Goal: Task Accomplishment & Management: Manage account settings

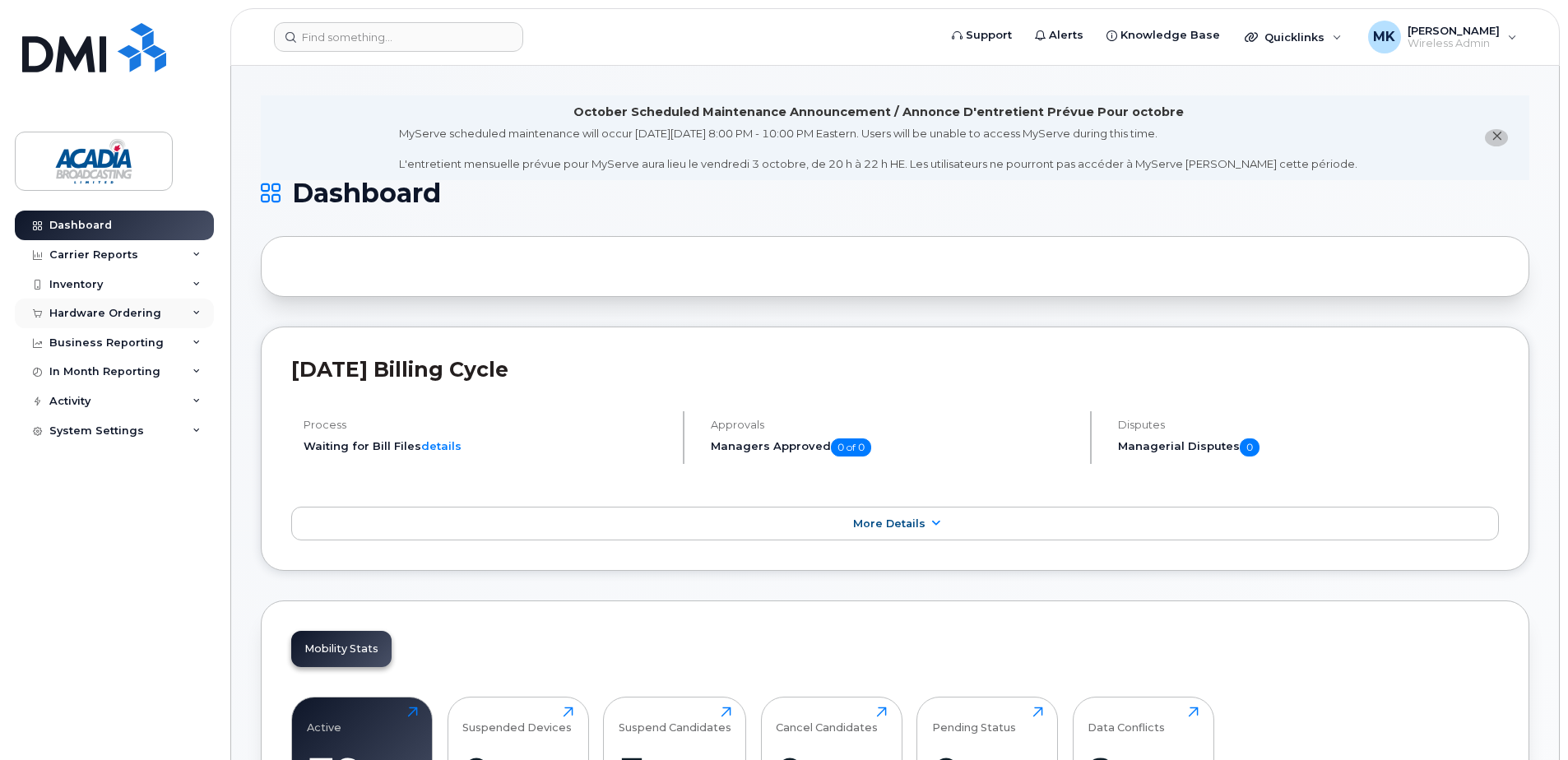
click at [153, 315] on div "Hardware Ordering" at bounding box center [105, 313] width 112 height 13
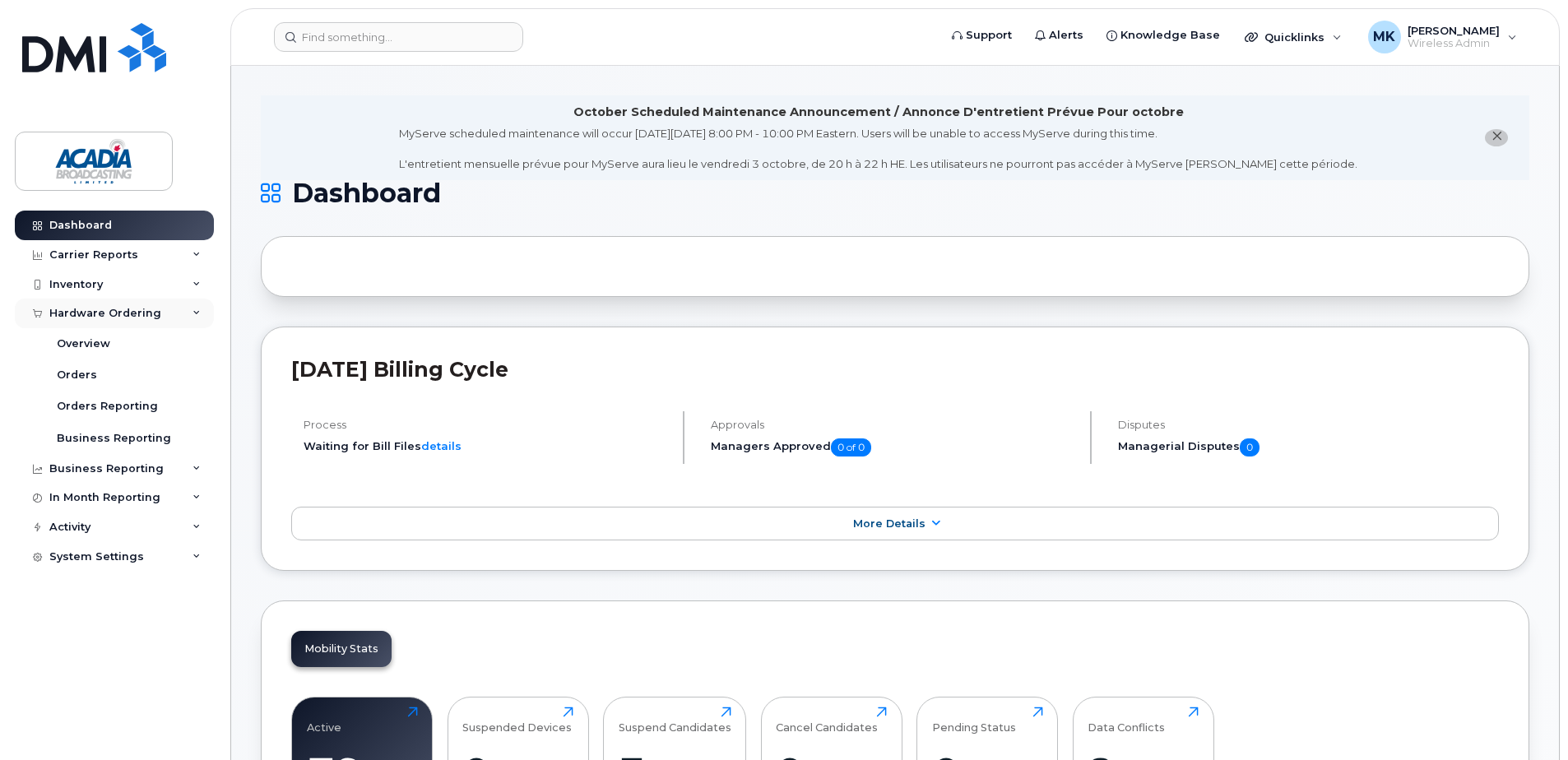
click at [153, 315] on div "Hardware Ordering" at bounding box center [105, 313] width 112 height 13
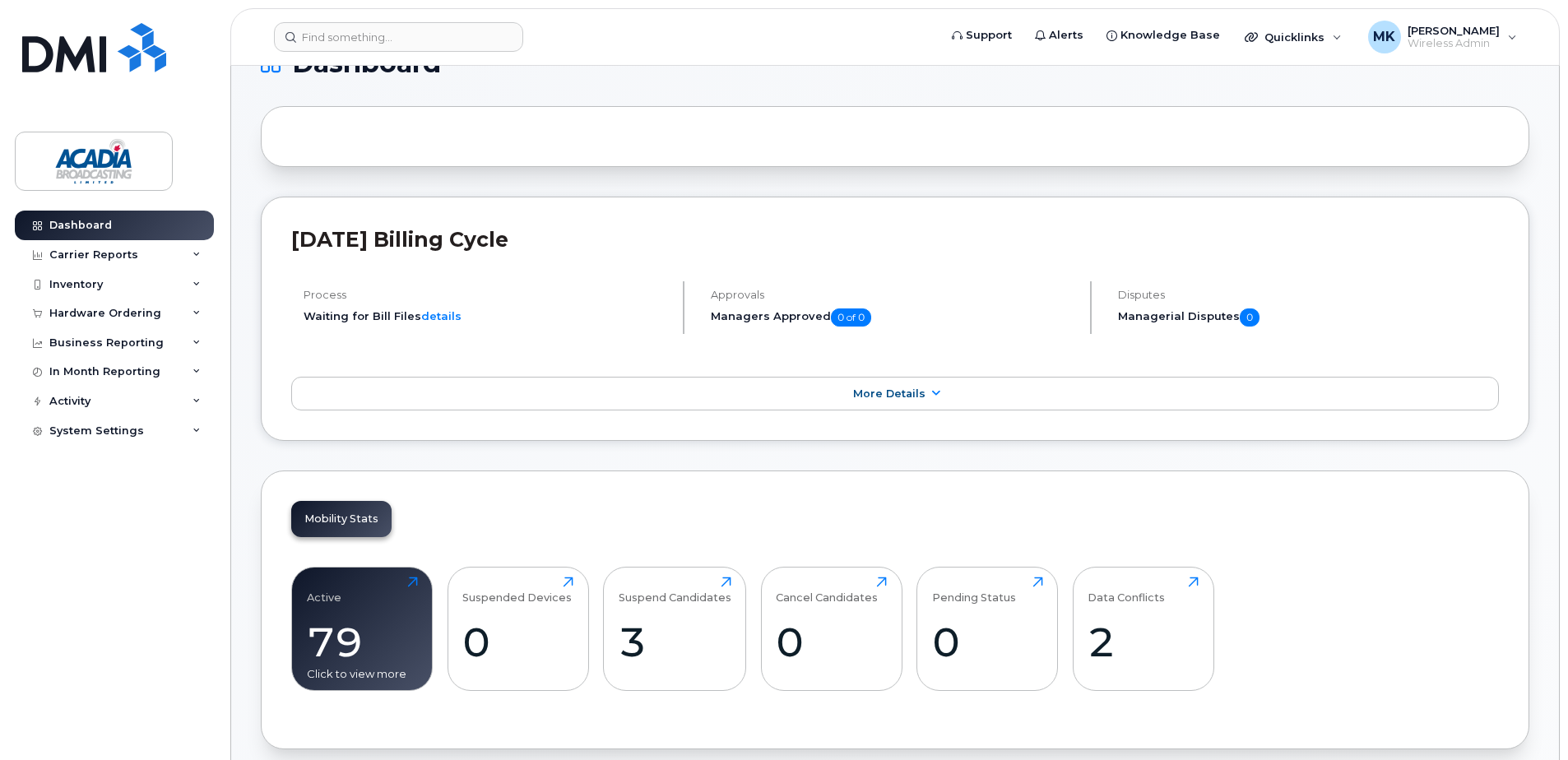
scroll to position [329, 0]
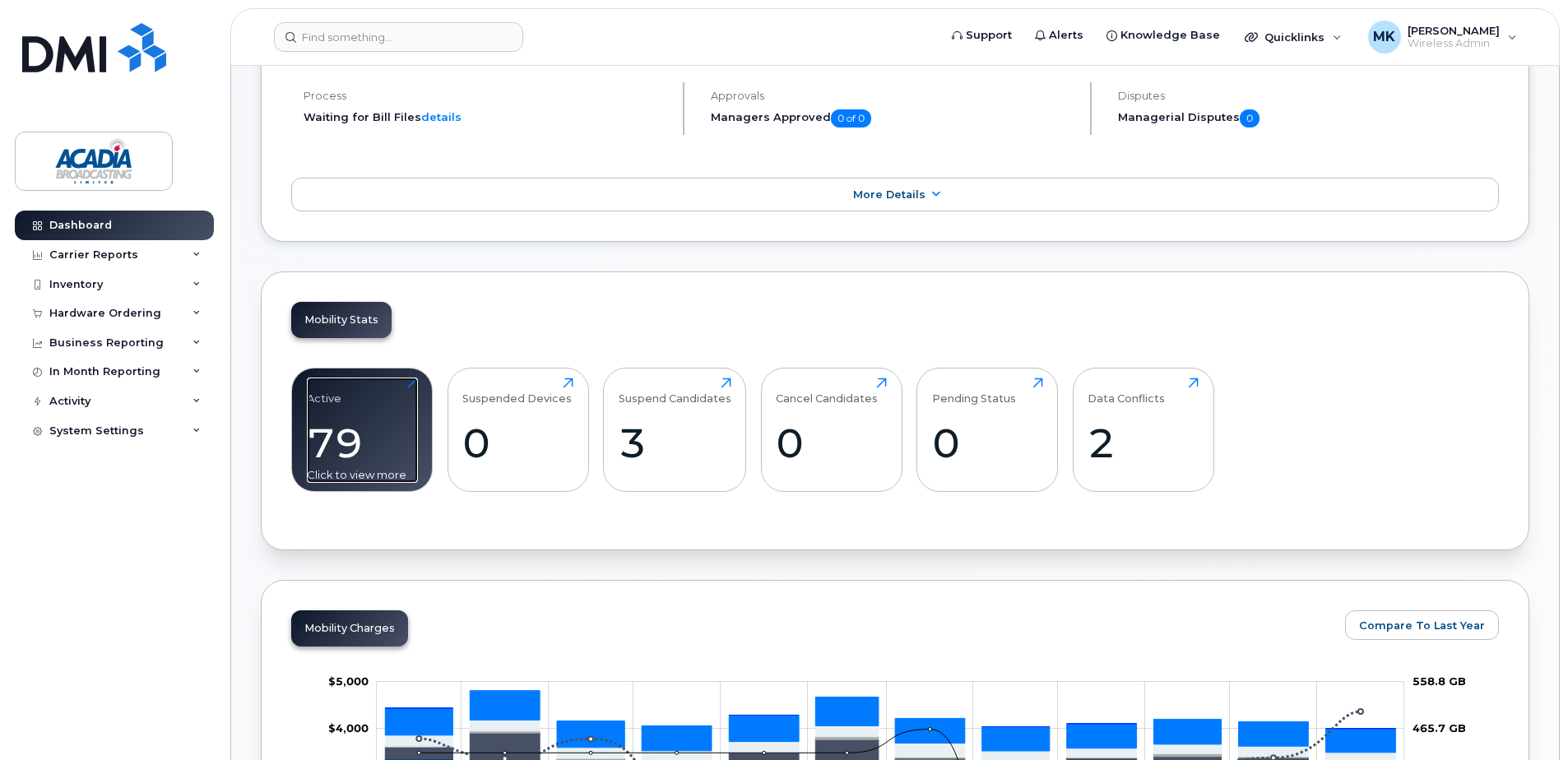
click at [318, 441] on div "79" at bounding box center [362, 442] width 111 height 48
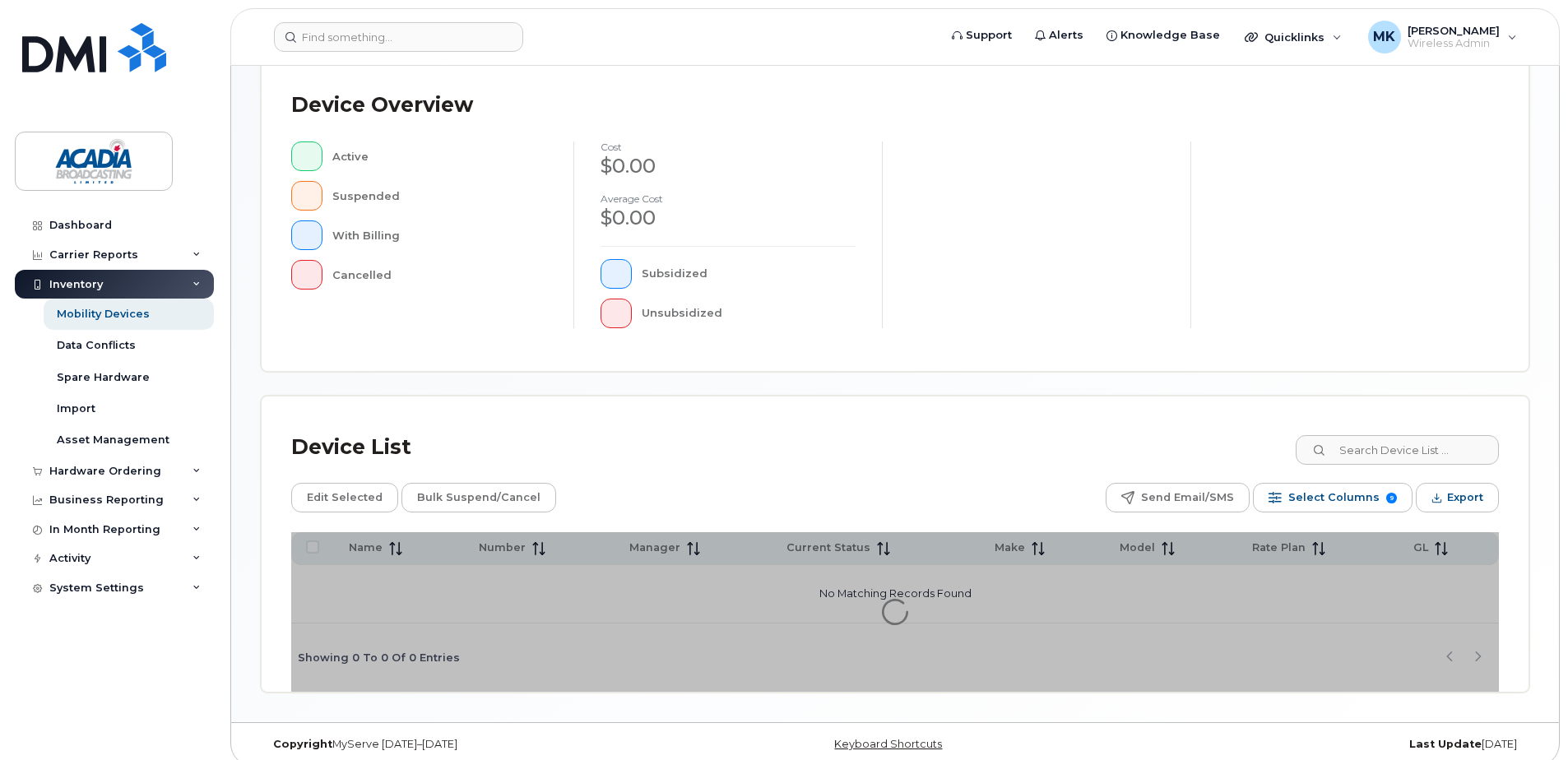
scroll to position [371, 0]
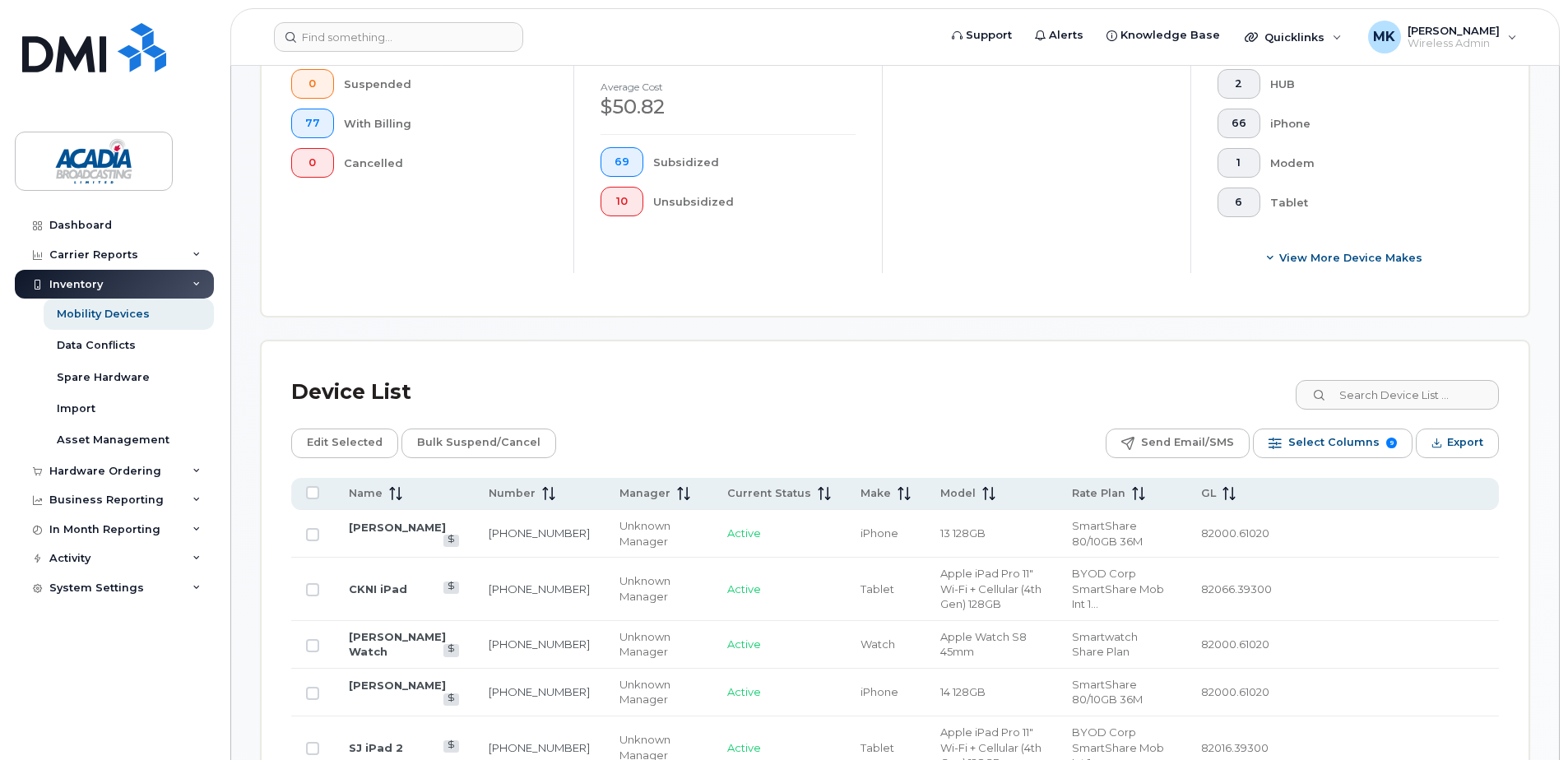
scroll to position [617, 0]
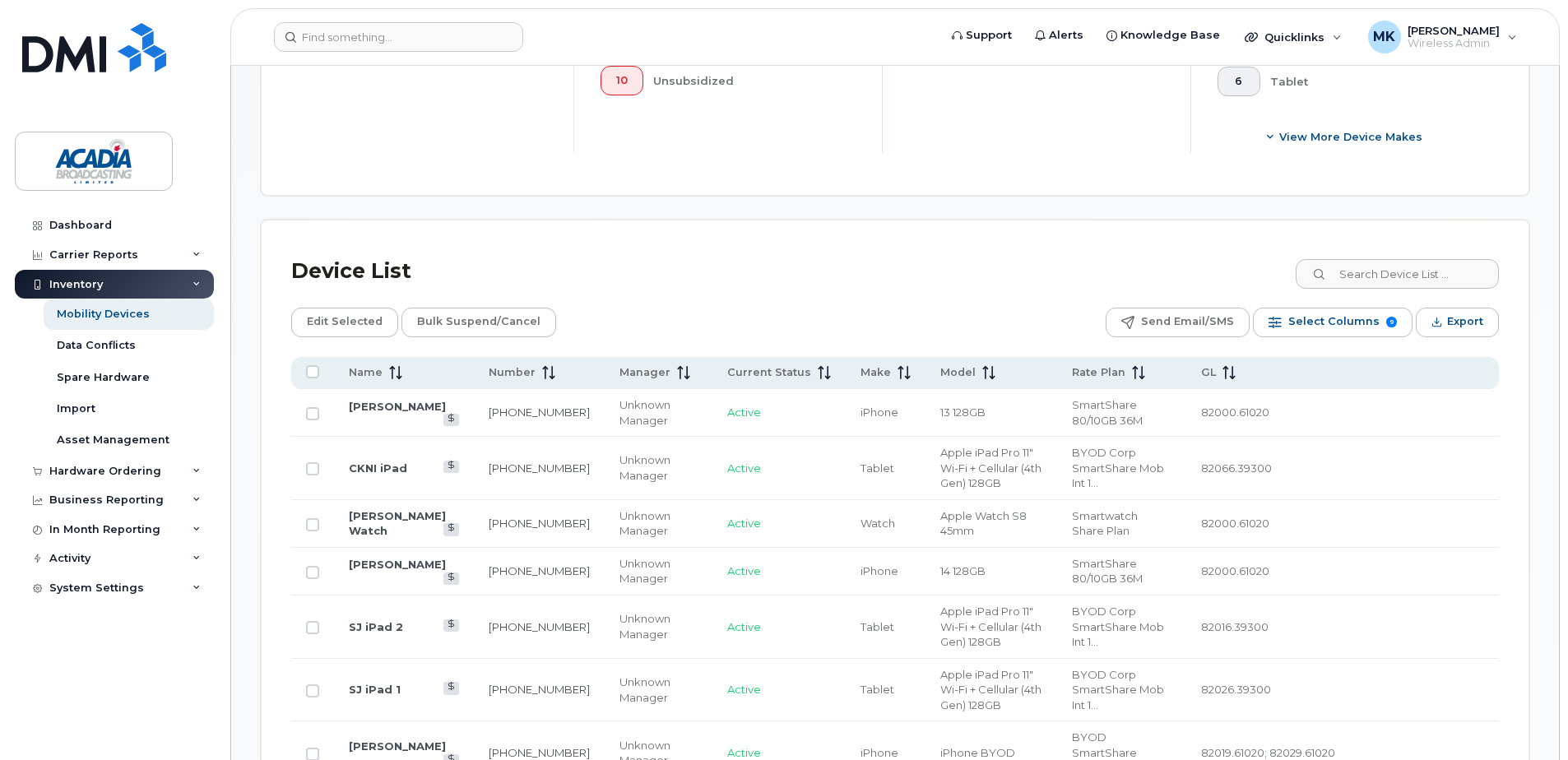
click at [391, 369] on icon at bounding box center [392, 371] width 2 height 13
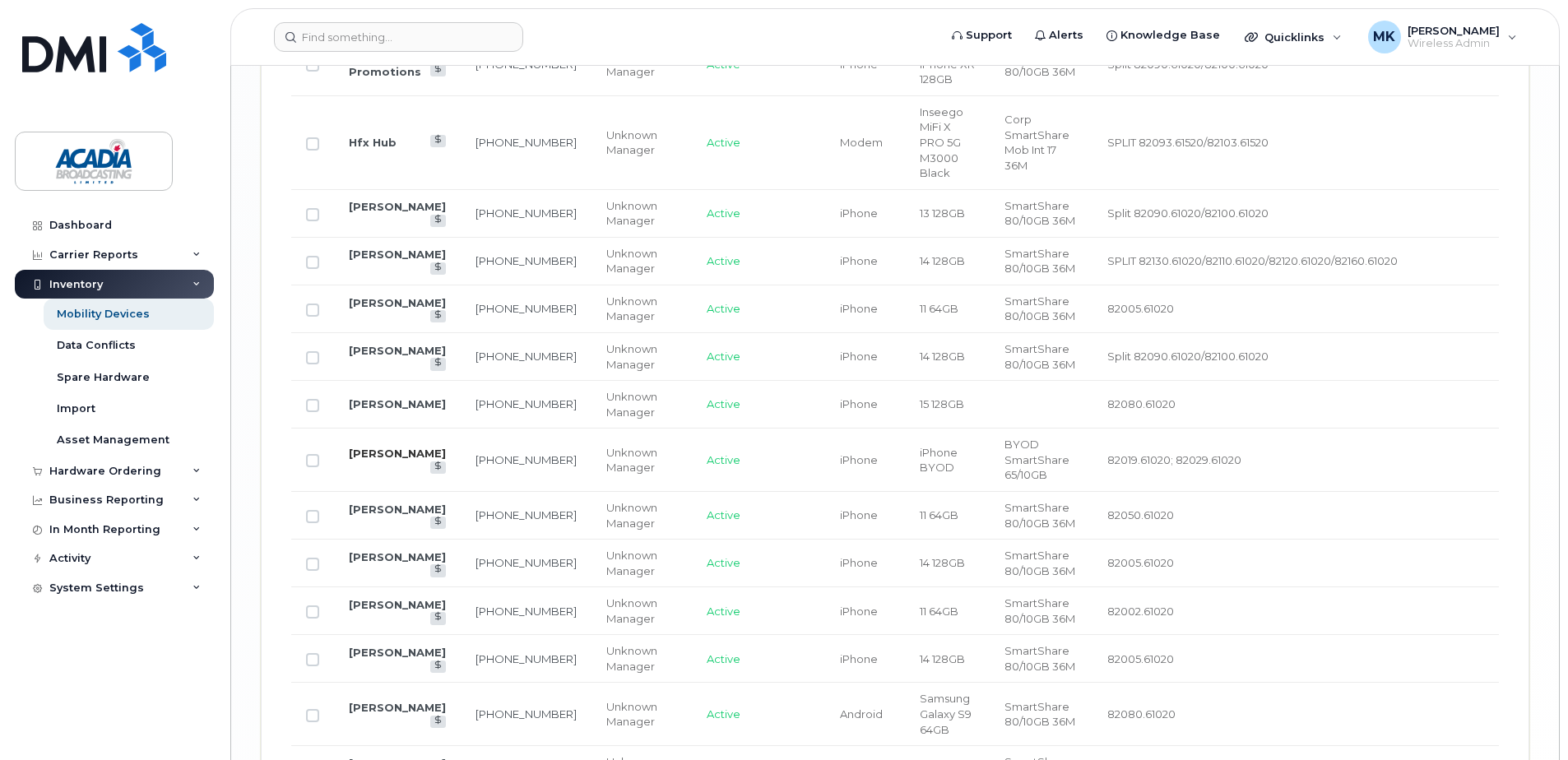
scroll to position [3135, 0]
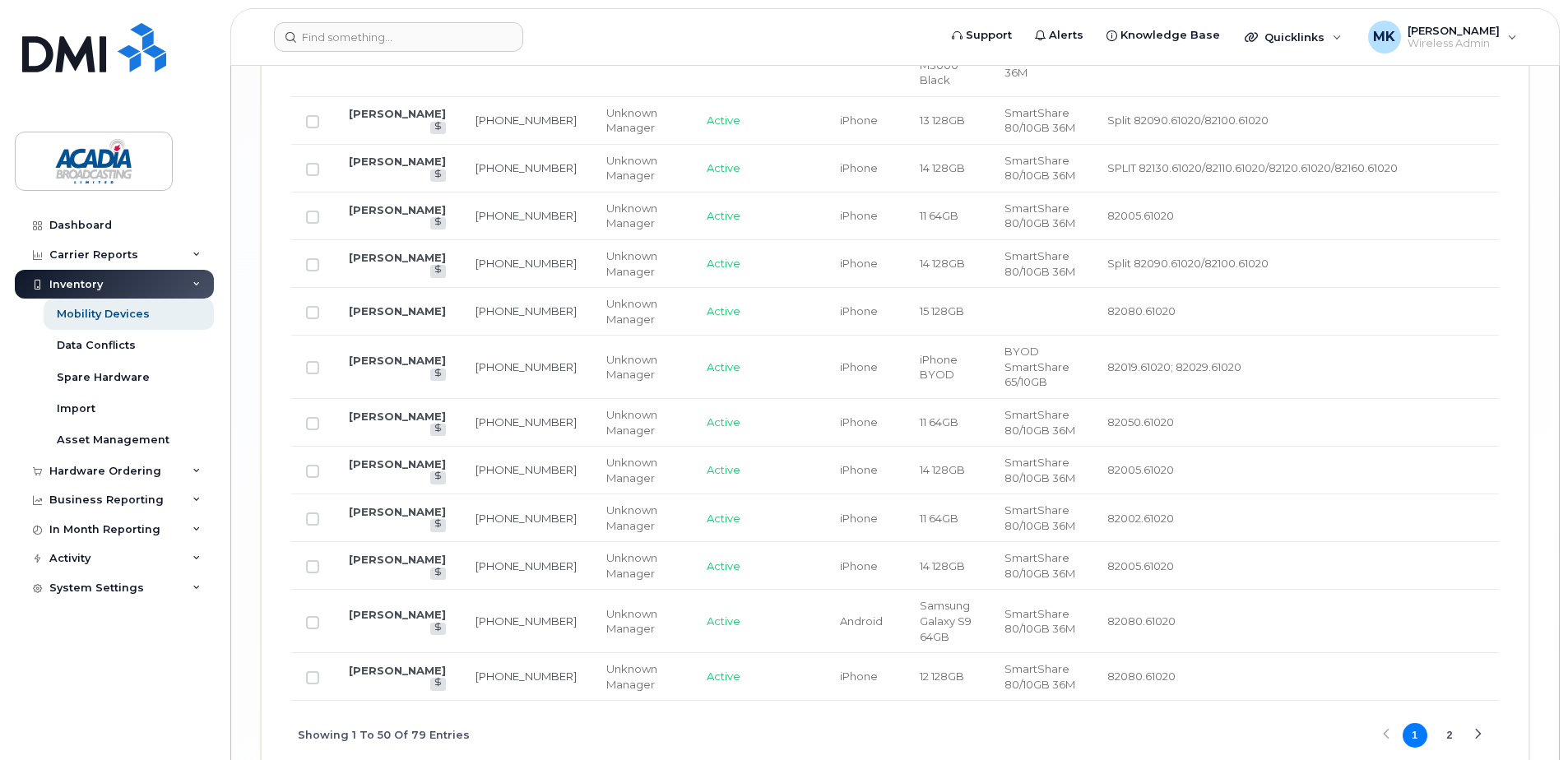
click at [1455, 723] on button "2" at bounding box center [1449, 734] width 25 height 25
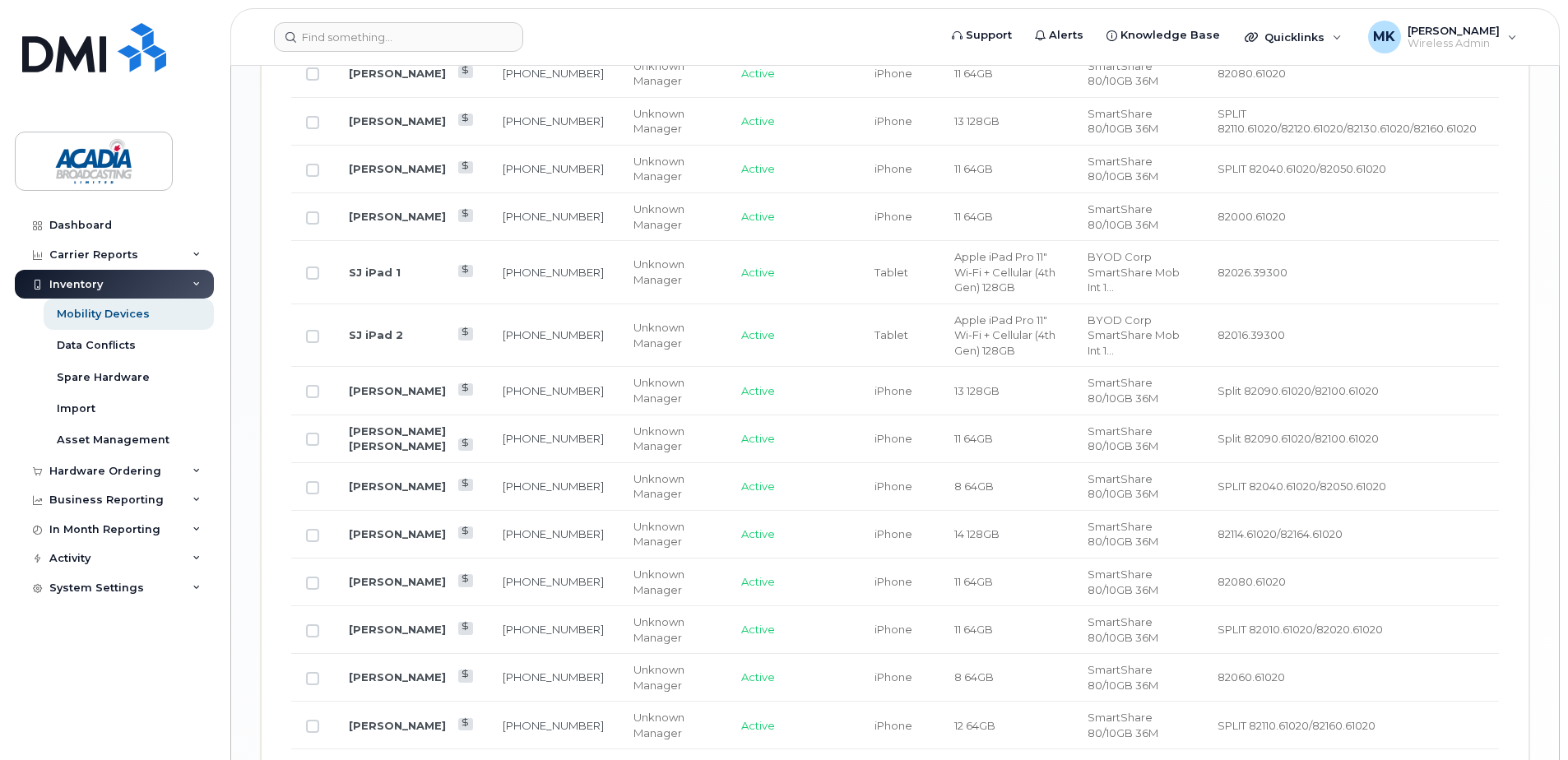
scroll to position [1419, 0]
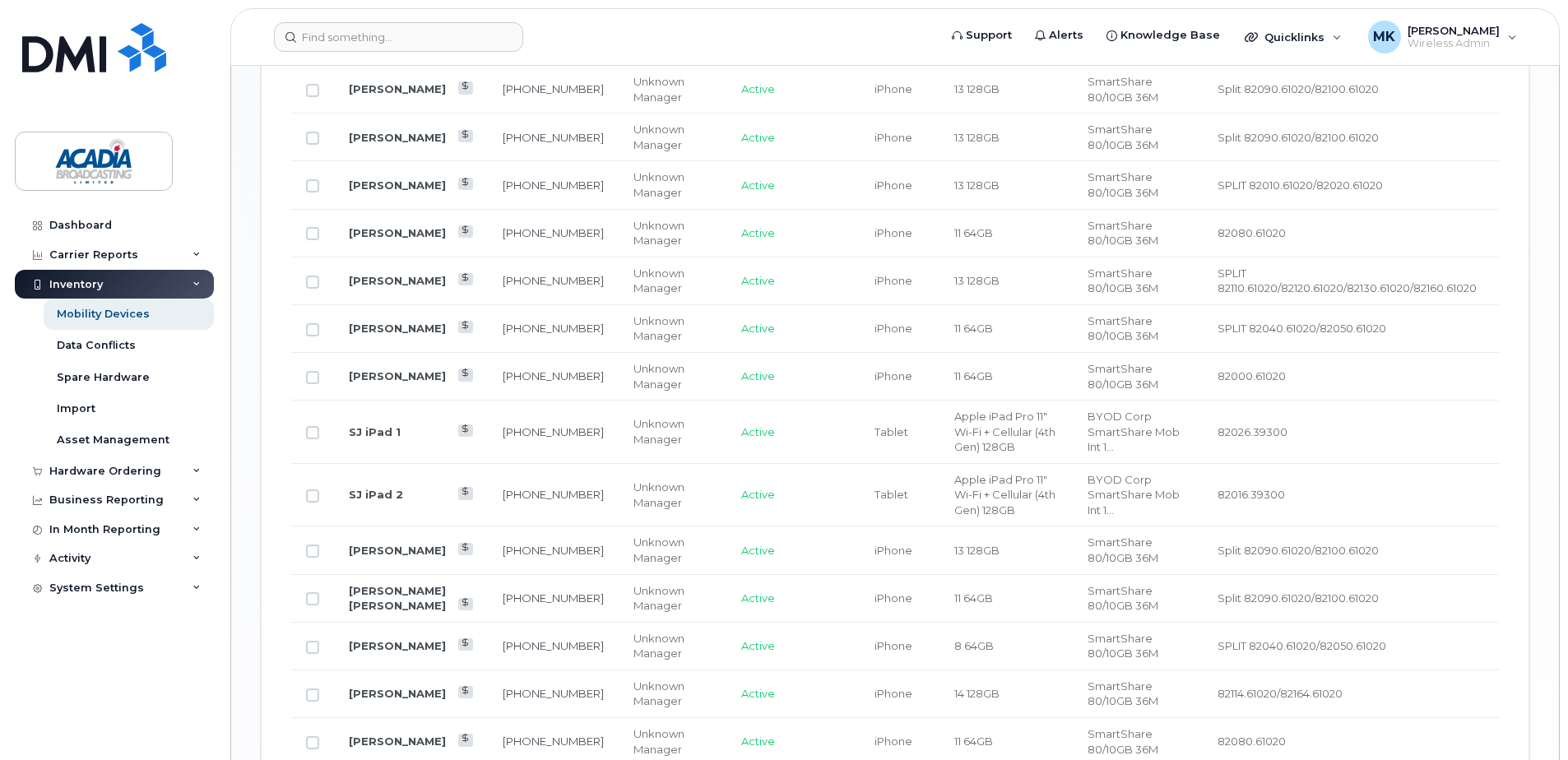
click at [366, 597] on td "Steve Mac Arthur" at bounding box center [411, 598] width 154 height 48
click at [375, 589] on link "Steve Mac Arthur" at bounding box center [397, 598] width 97 height 29
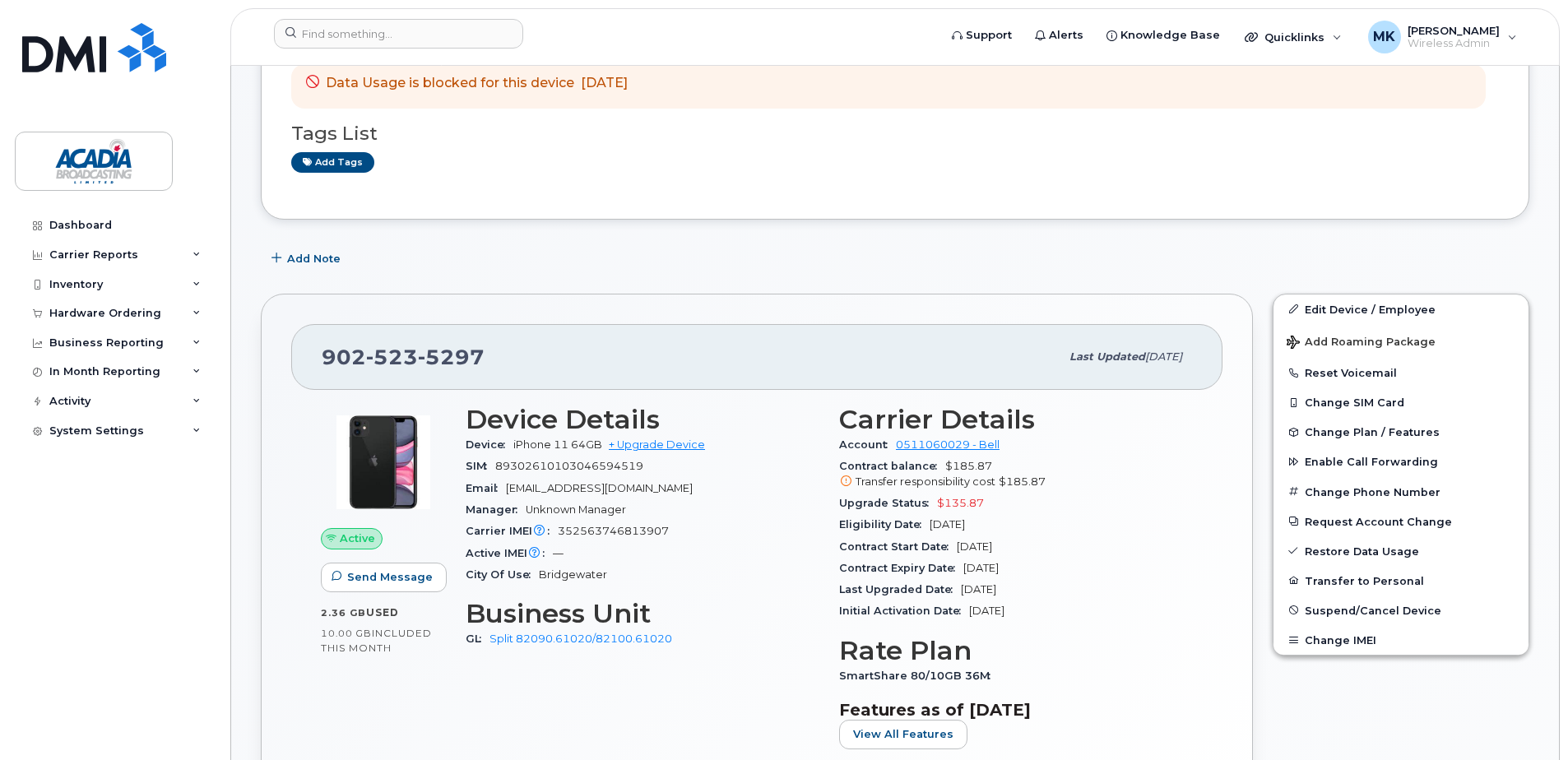
scroll to position [493, 0]
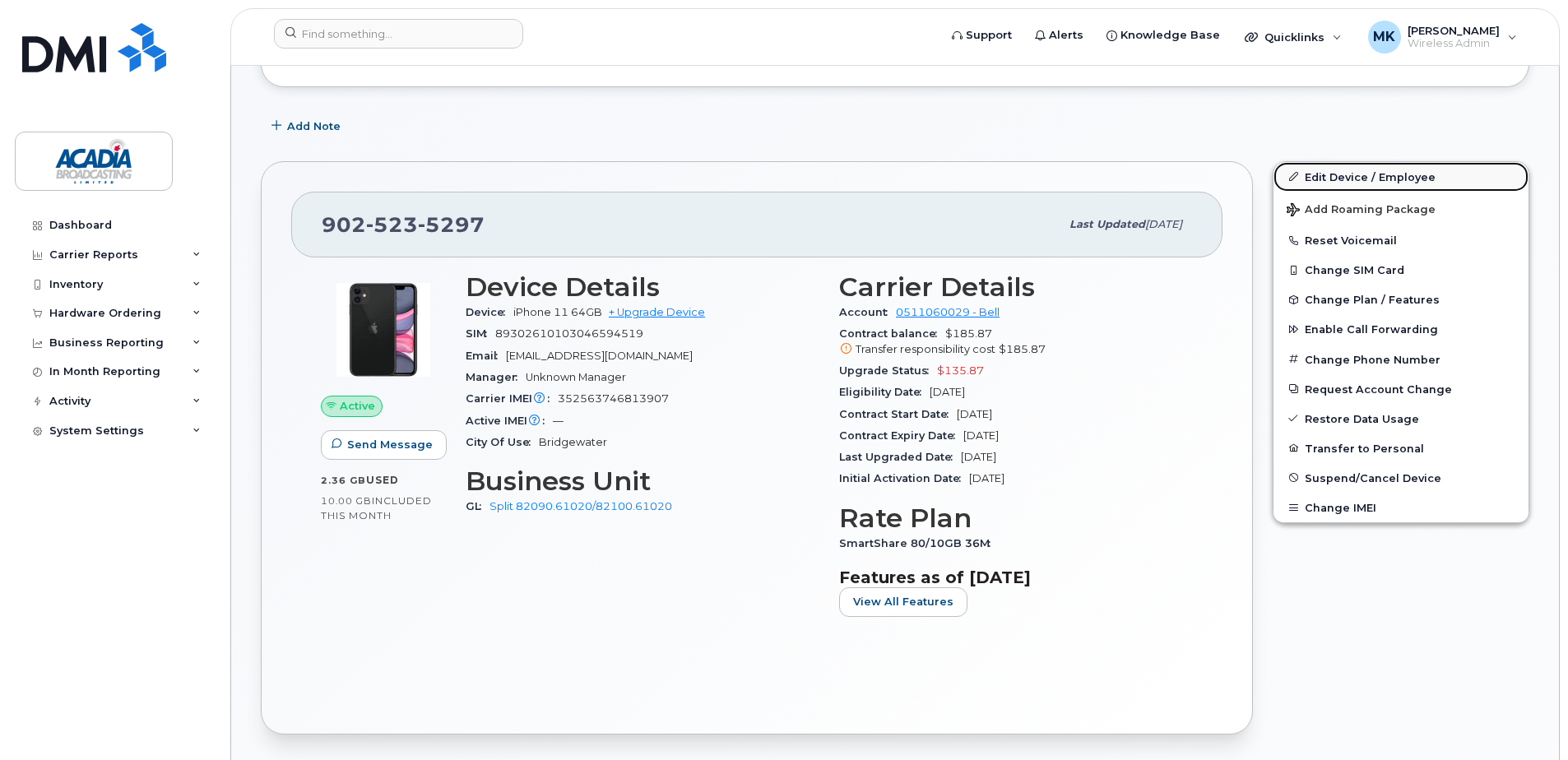
click at [1403, 175] on link "Edit Device / Employee" at bounding box center [1400, 177] width 255 height 30
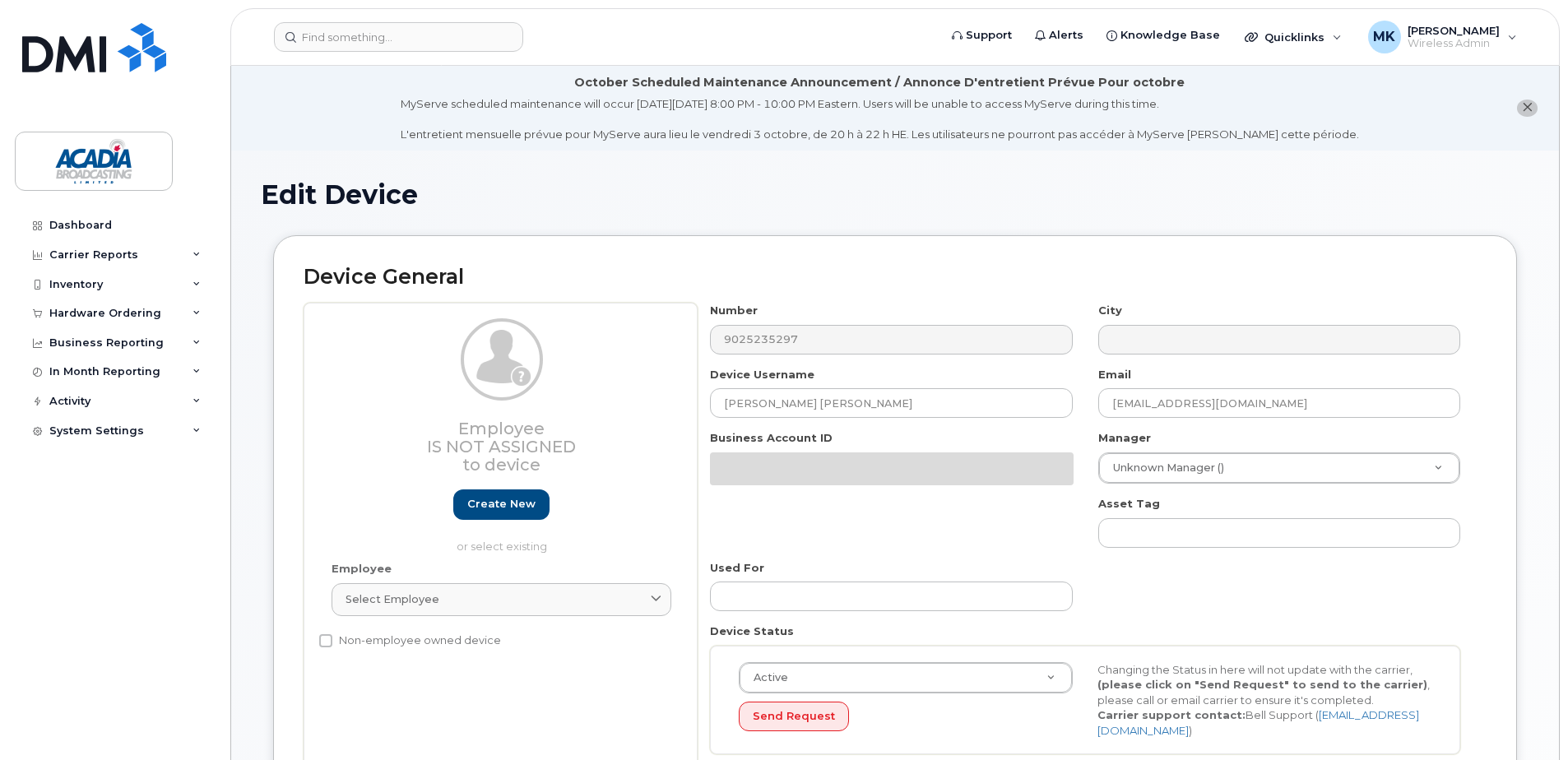
select select "5810512"
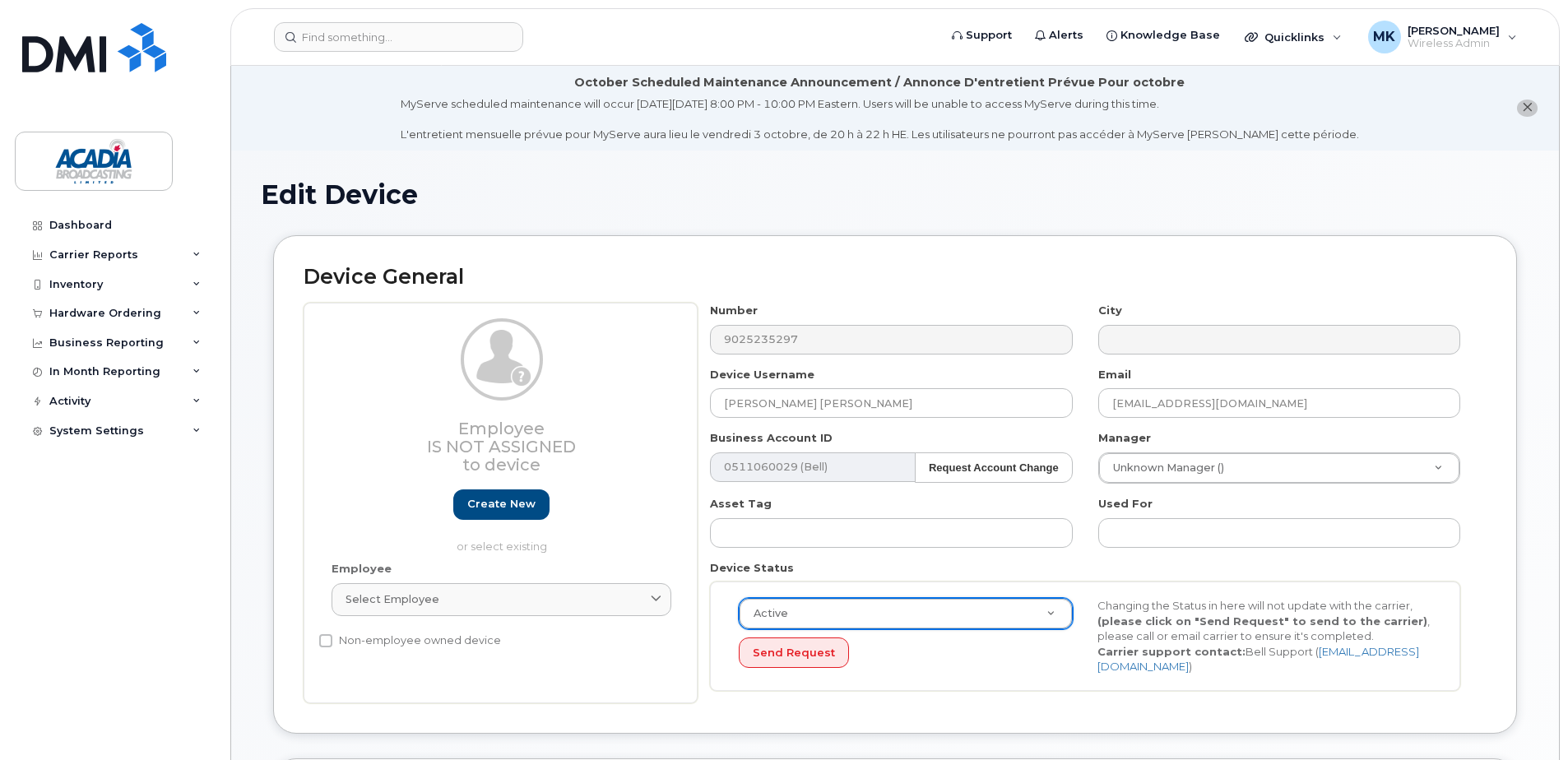
click at [1537, 102] on li "October Scheduled Maintenance Announcement / Annonce D'entretient Prévue Pour o…" at bounding box center [895, 108] width 1327 height 85
click at [1530, 108] on icon "close notification" at bounding box center [1526, 107] width 11 height 11
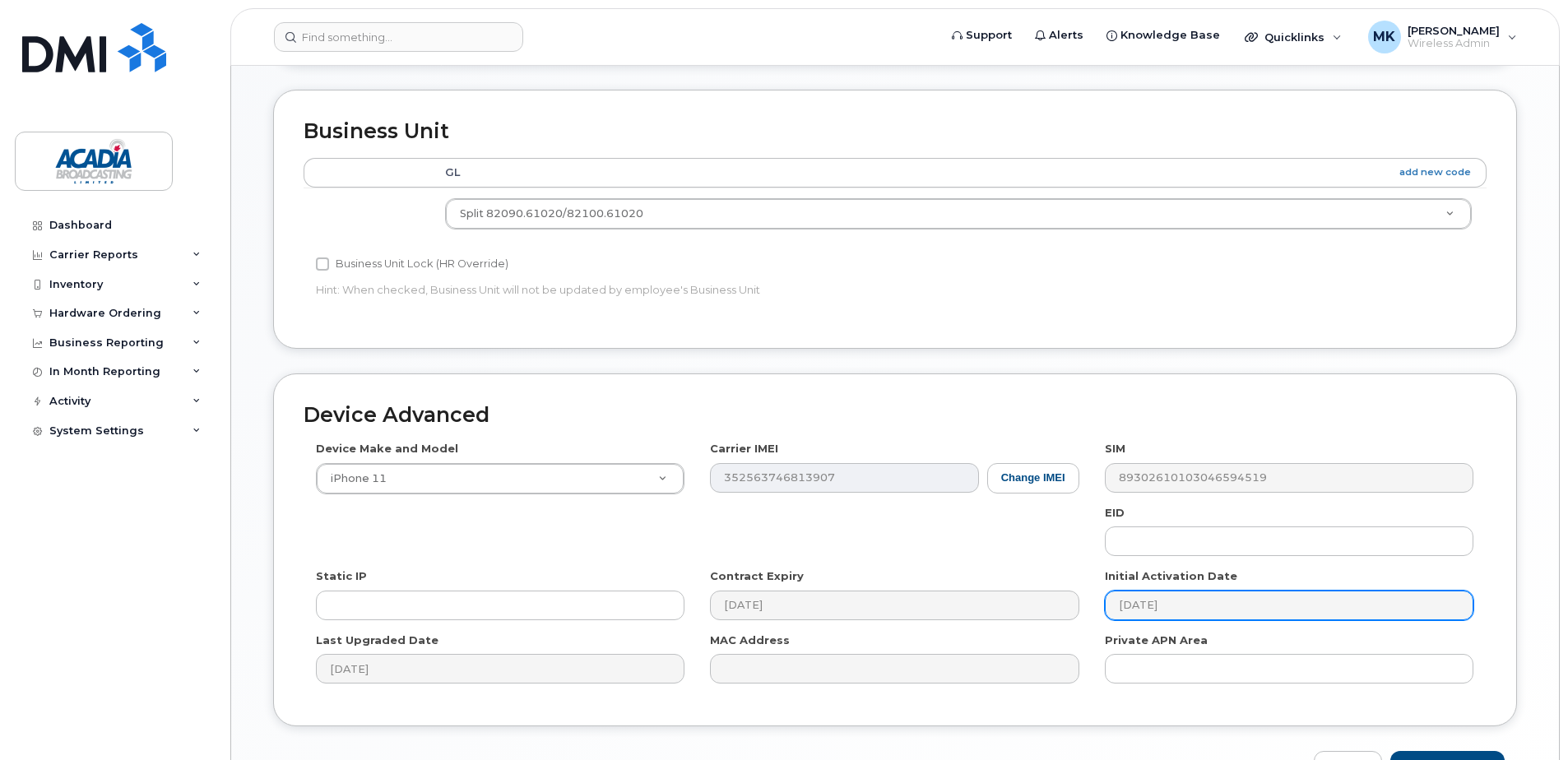
scroll to position [688, 0]
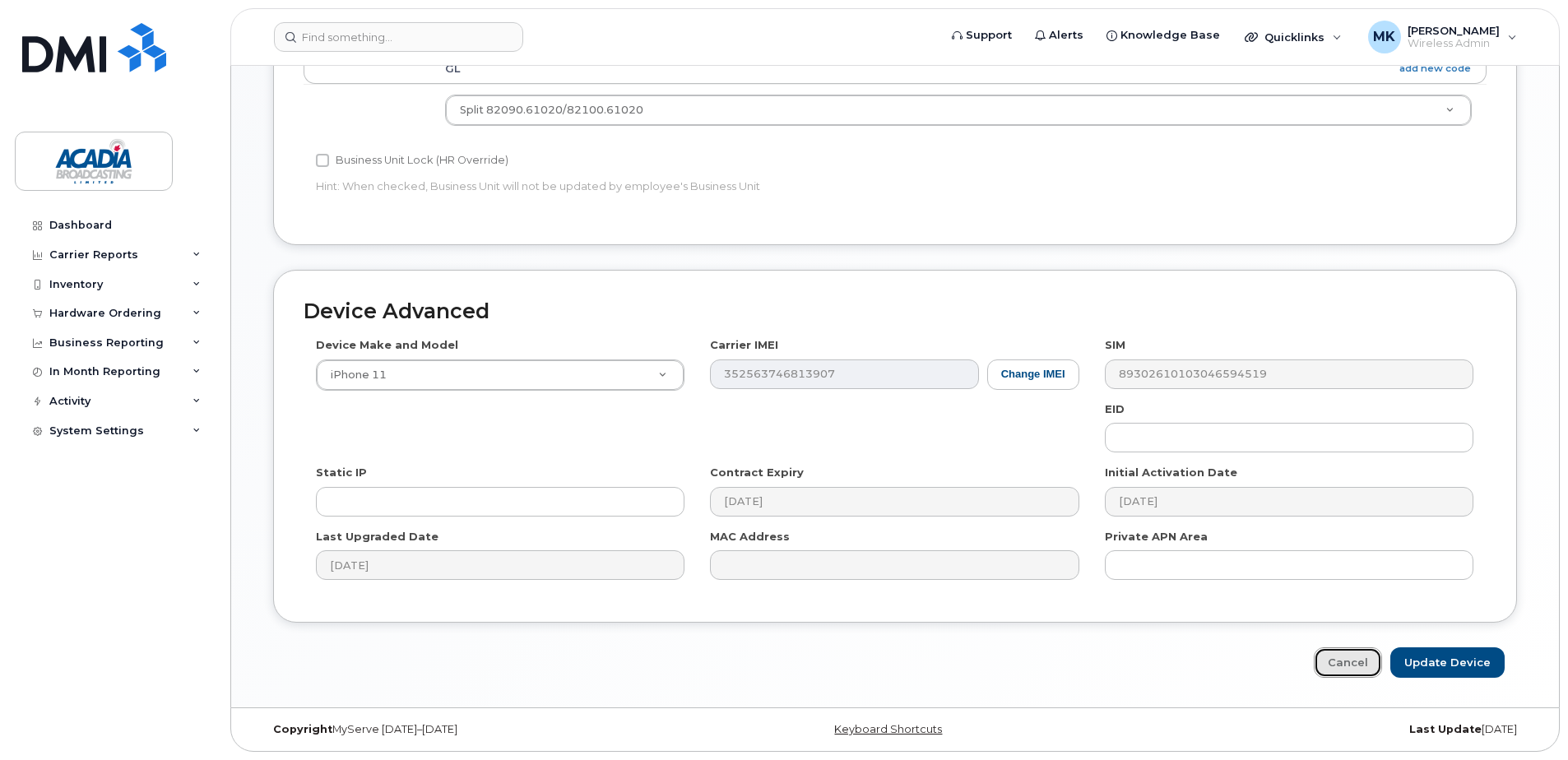
click at [1366, 670] on link "Cancel" at bounding box center [1348, 662] width 68 height 31
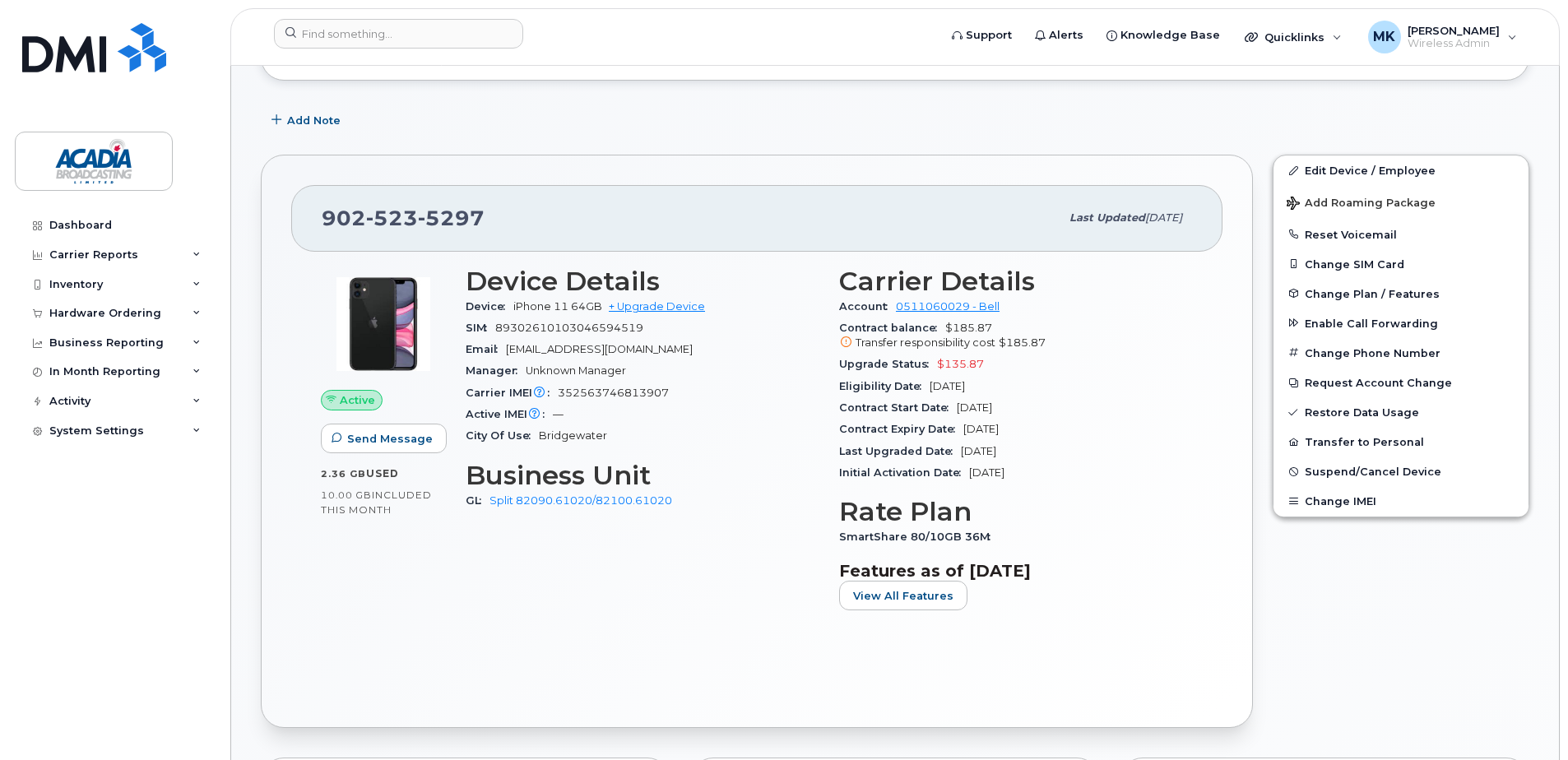
scroll to position [387, 0]
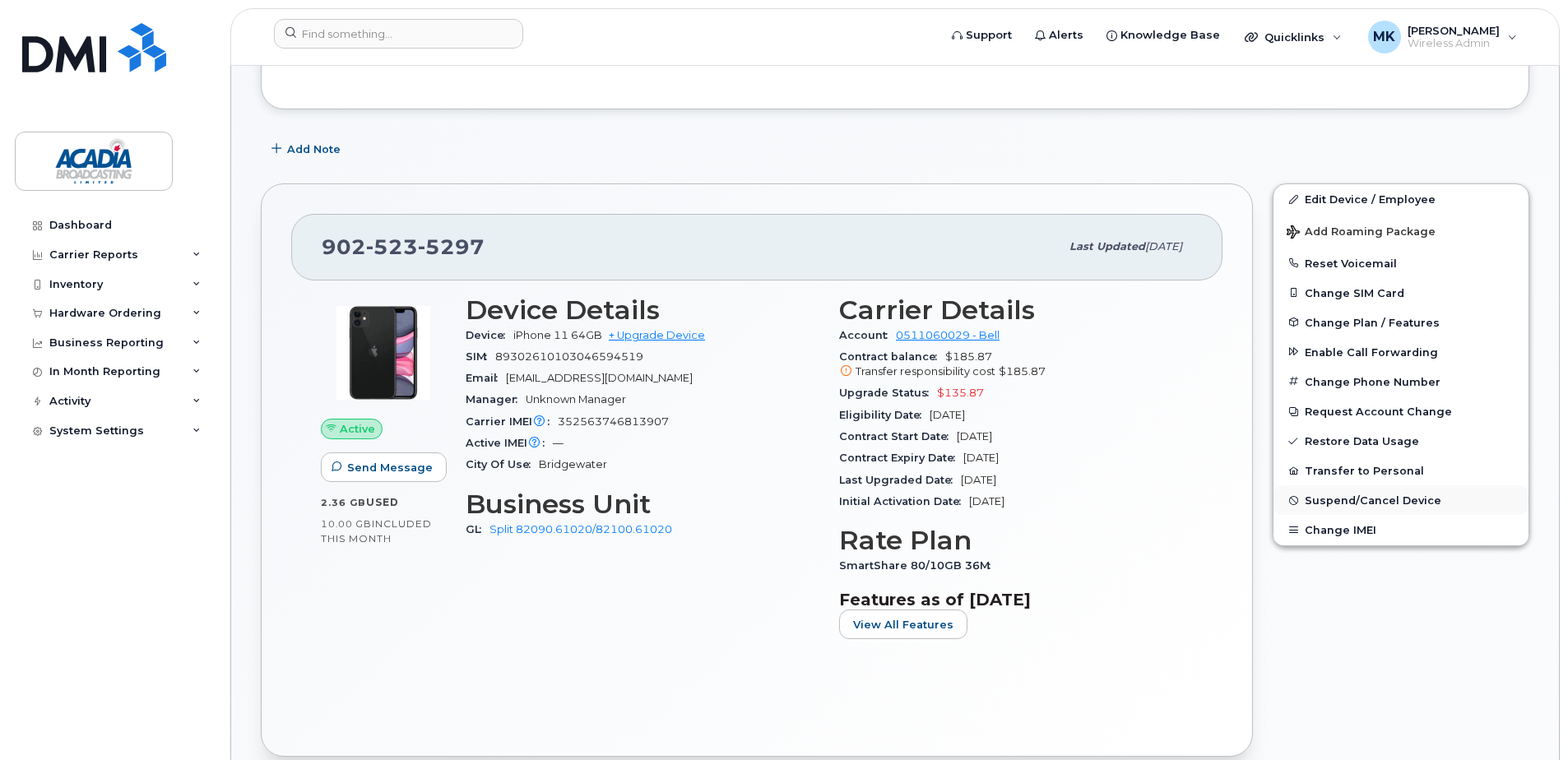
click at [1332, 502] on span "Suspend/Cancel Device" at bounding box center [1372, 500] width 137 height 13
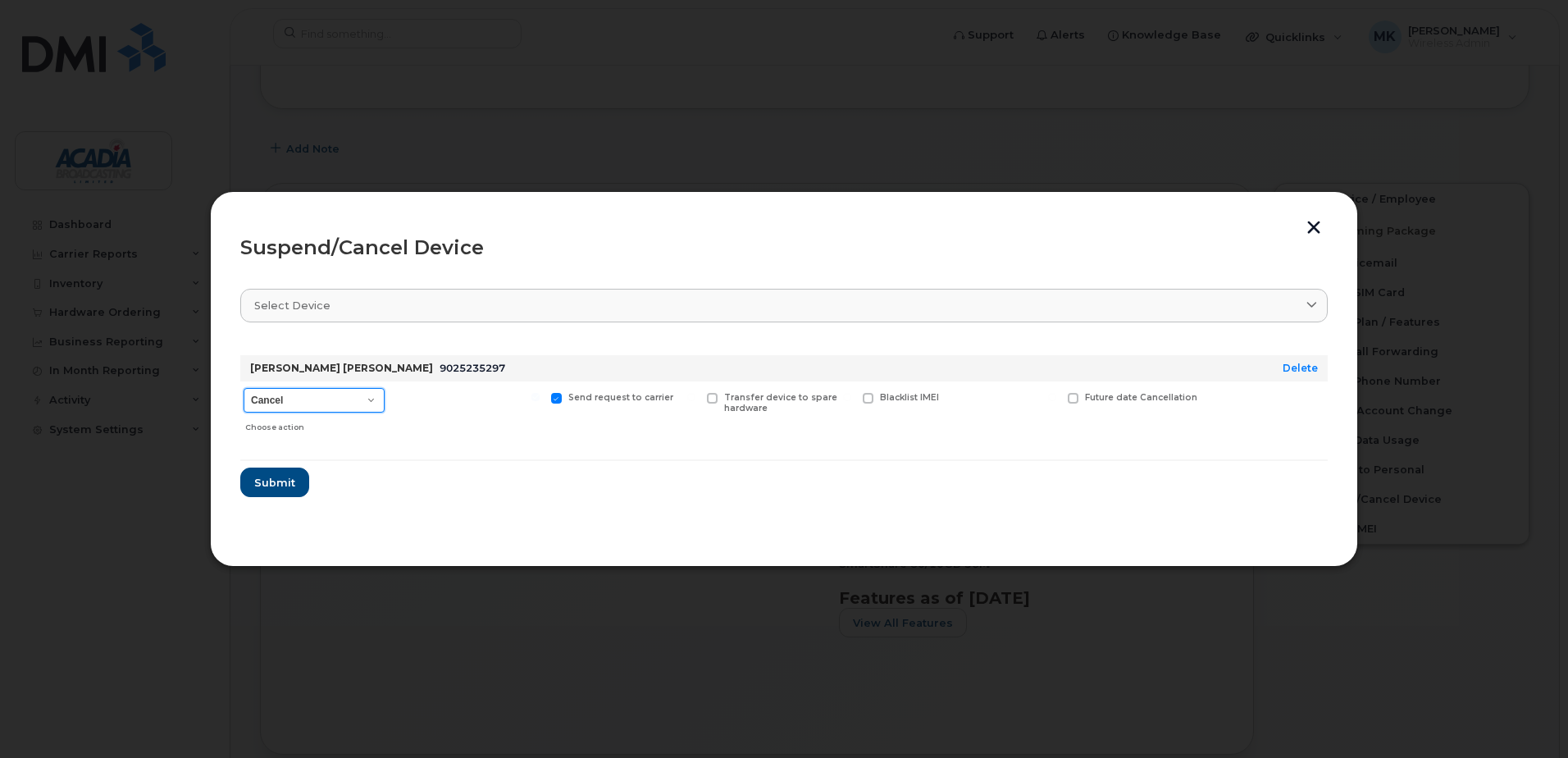
click at [351, 398] on select "Cancel Suspend - Extend Suspension Suspend - Reduced Rate Suspend - Full Rate S…" at bounding box center [314, 400] width 141 height 25
click at [1314, 218] on div "Suspend/Cancel Device Select device Type first three symbols or more Steve Mac …" at bounding box center [784, 378] width 1148 height 376
click at [1311, 227] on button "button" at bounding box center [1314, 229] width 25 height 17
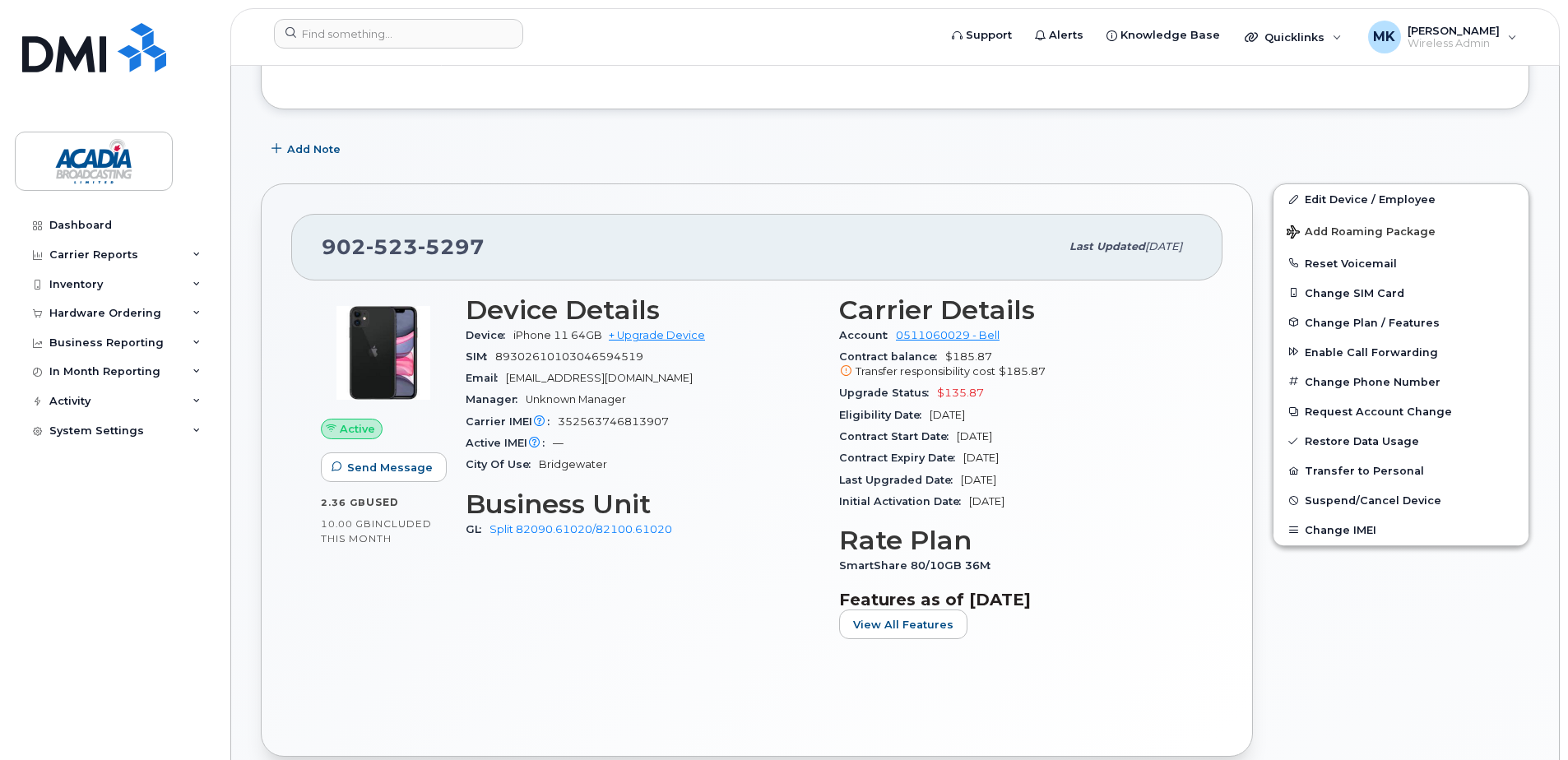
click at [1124, 151] on div "Add Note" at bounding box center [895, 149] width 1269 height 30
click at [486, 161] on div "Add Note" at bounding box center [895, 149] width 1269 height 30
click at [455, 149] on div "Add Note" at bounding box center [895, 149] width 1269 height 30
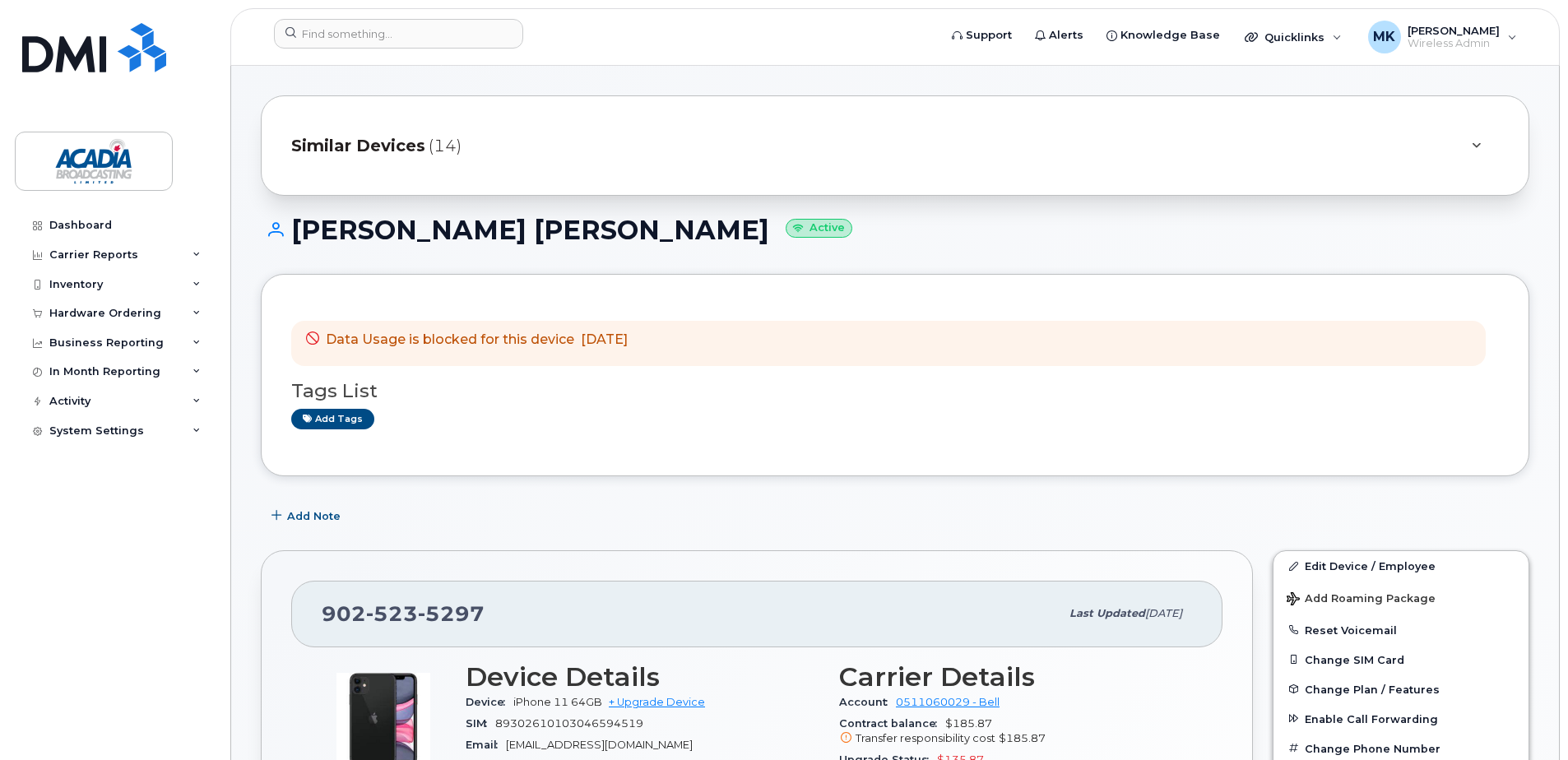
scroll to position [0, 0]
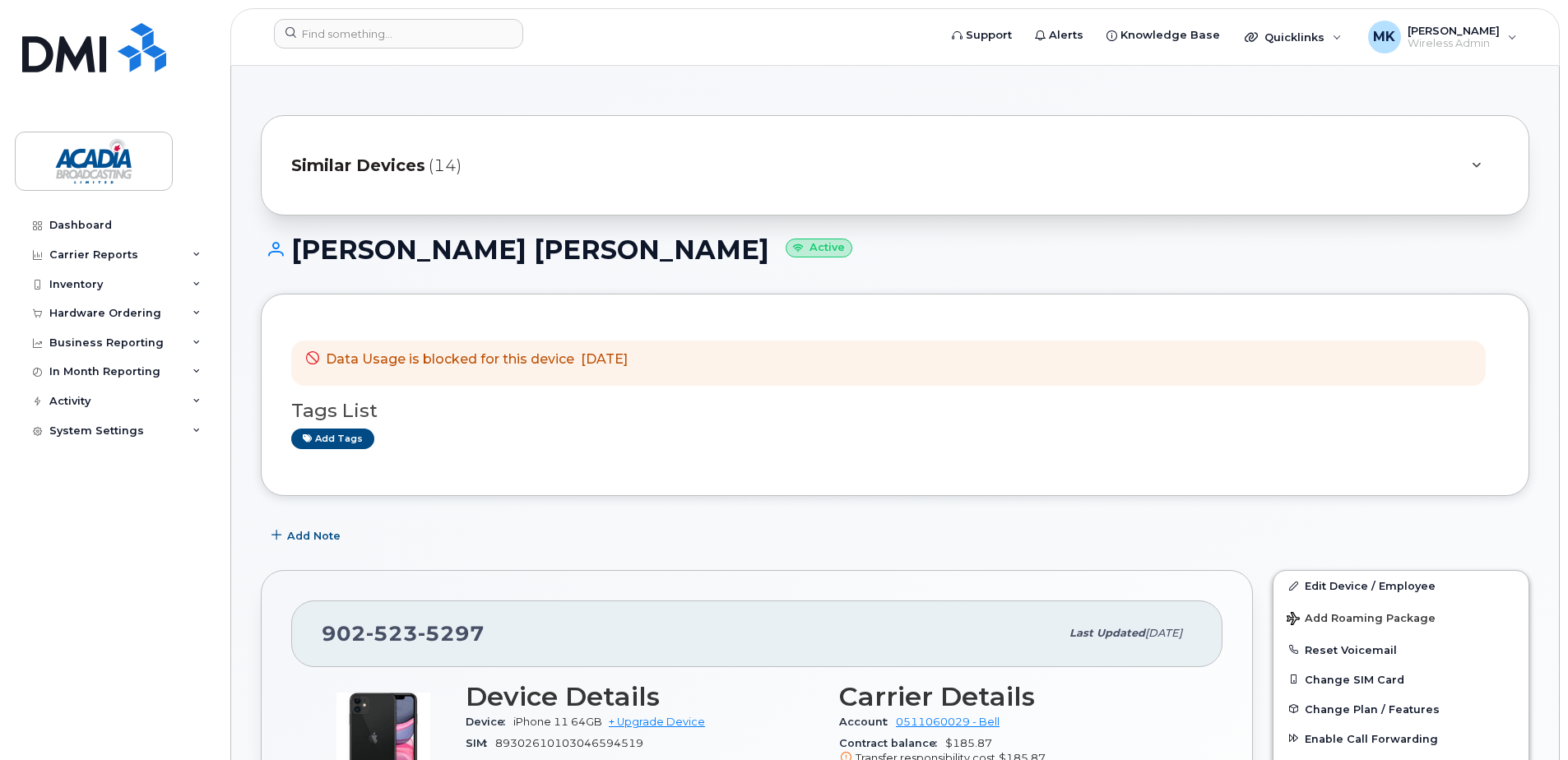
click at [1479, 168] on icon at bounding box center [1475, 166] width 9 height 11
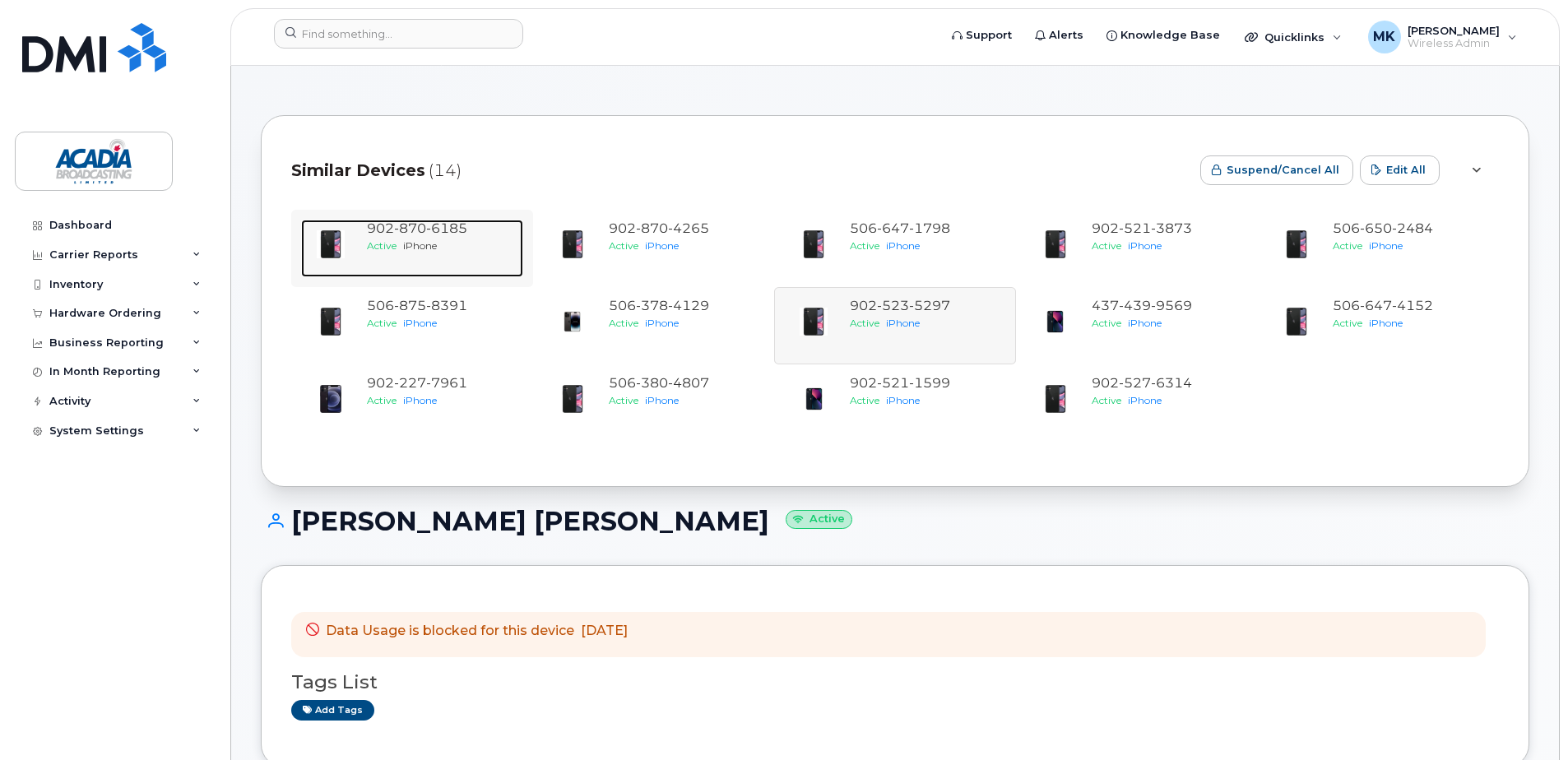
click at [394, 241] on span "Active" at bounding box center [381, 245] width 30 height 13
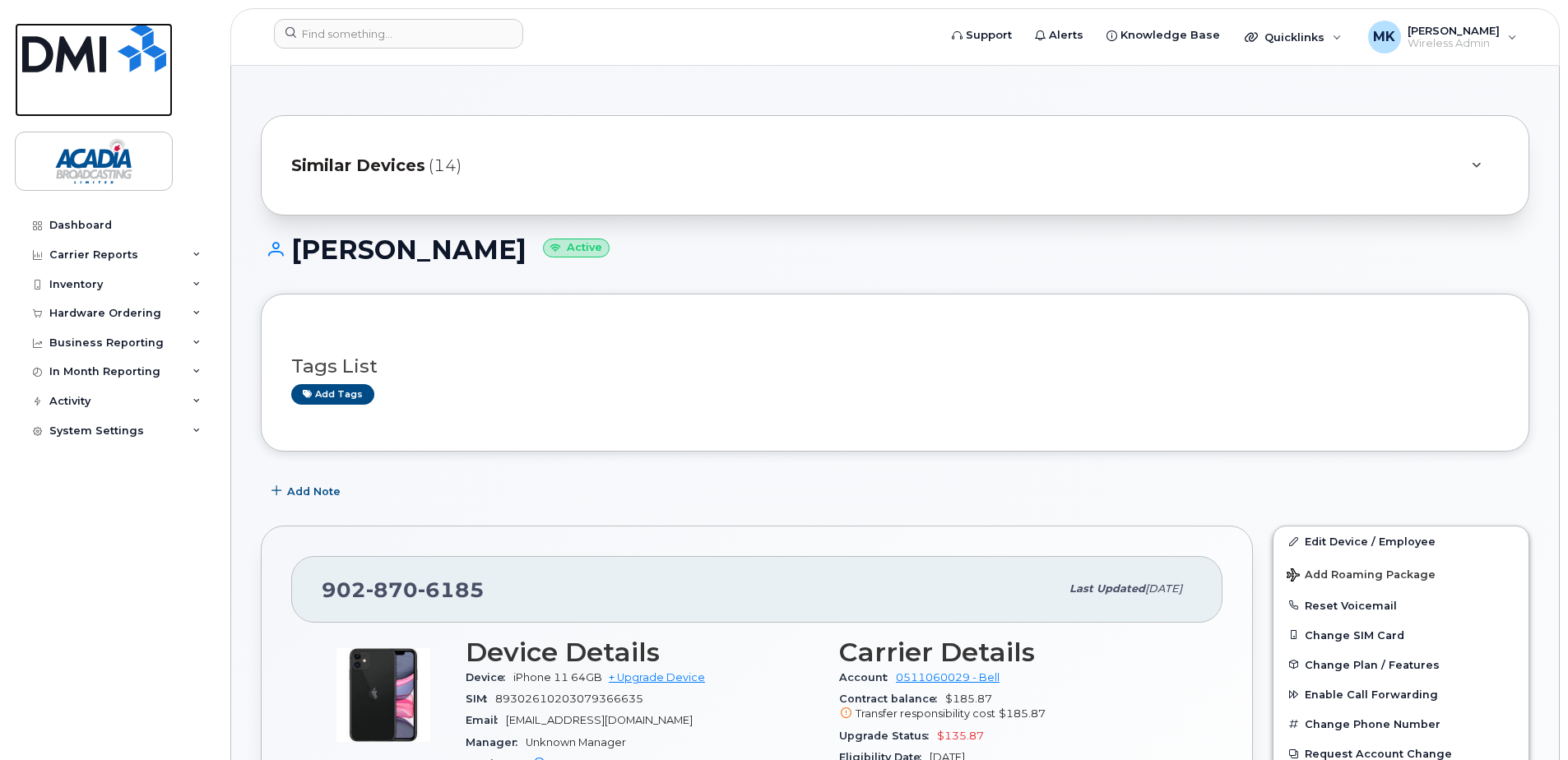
click at [109, 57] on img at bounding box center [94, 48] width 144 height 49
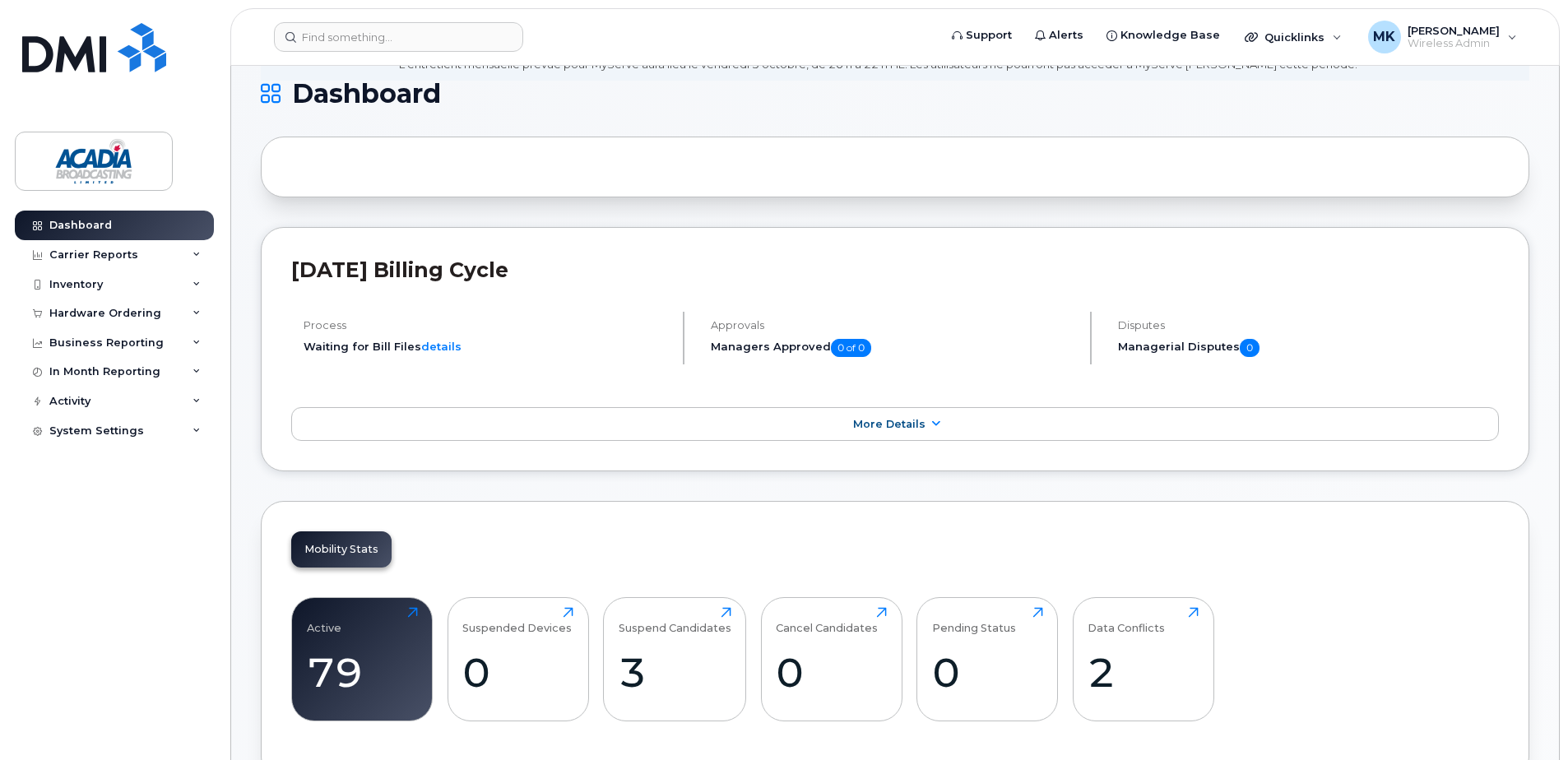
scroll to position [329, 0]
